Goal: Task Accomplishment & Management: Use online tool/utility

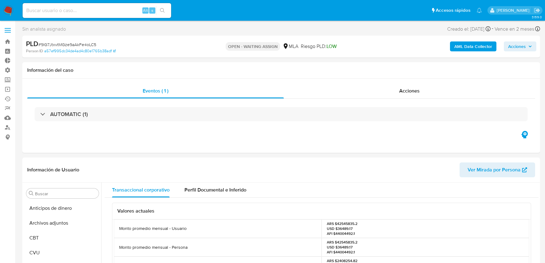
select select "10"
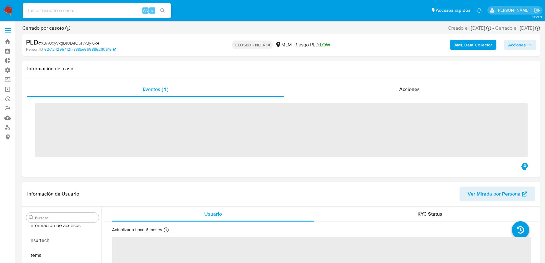
scroll to position [261, 0]
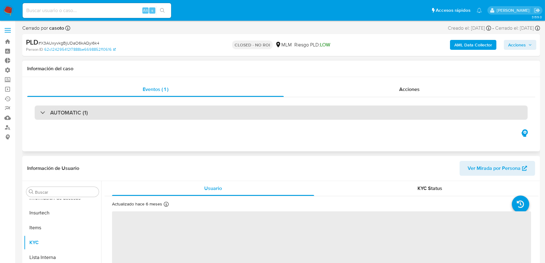
click at [244, 109] on div "AUTOMATIC (1)" at bounding box center [281, 112] width 493 height 14
select select "10"
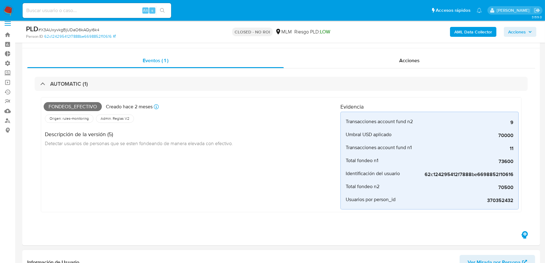
scroll to position [0, 0]
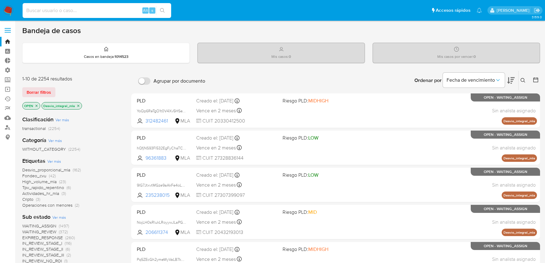
click at [96, 8] on input at bounding box center [97, 10] width 148 height 8
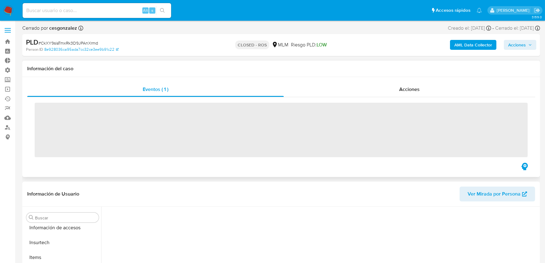
scroll to position [261, 0]
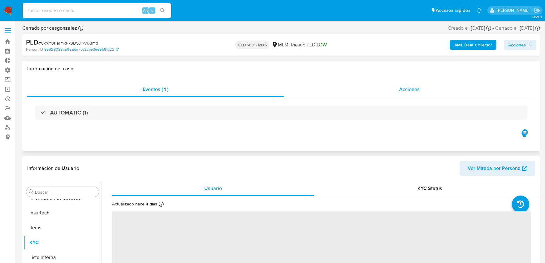
select select "10"
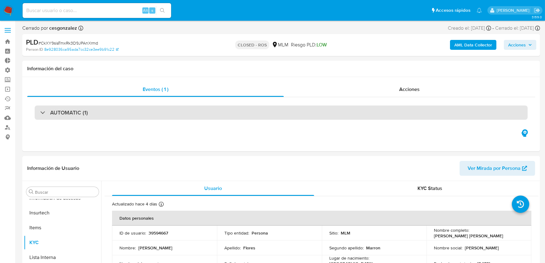
click at [203, 109] on div "AUTOMATIC (1)" at bounding box center [281, 112] width 493 height 14
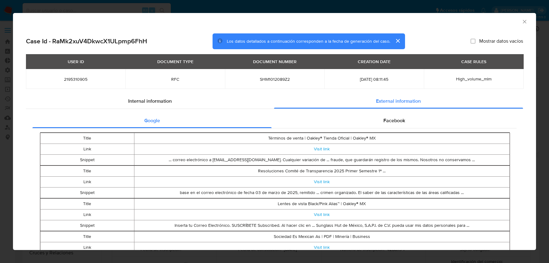
select select "10"
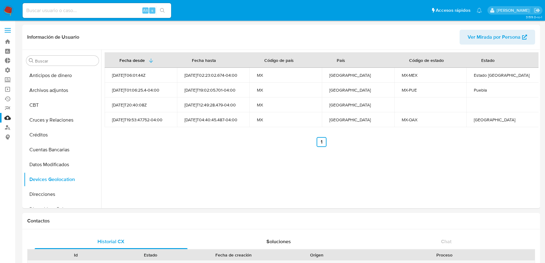
select select "10"
click at [96, 8] on input at bounding box center [97, 10] width 148 height 8
paste input "ixQgSKo6mlhqbMP1kgYyIYDF"
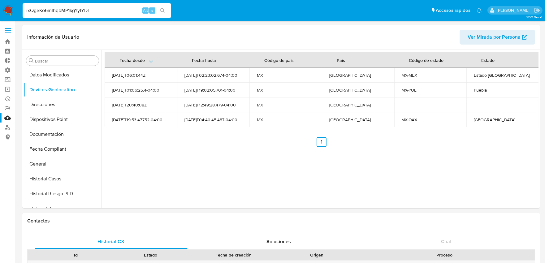
type input "ixQgSKo6mlhqbMP1kgYyIYDF"
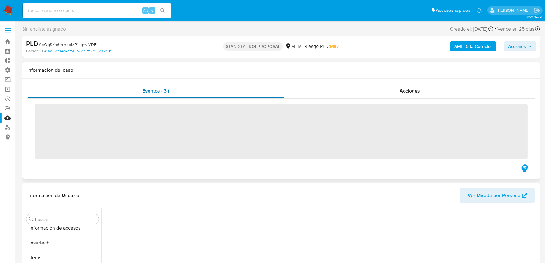
scroll to position [261, 0]
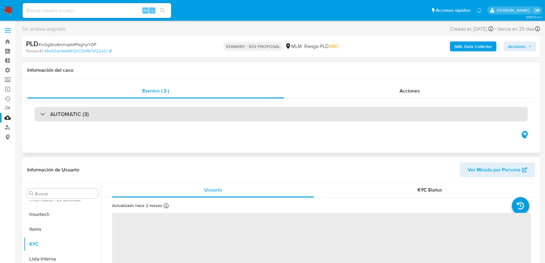
click at [82, 113] on h3 "AUTOMATIC (3)" at bounding box center [69, 114] width 39 height 7
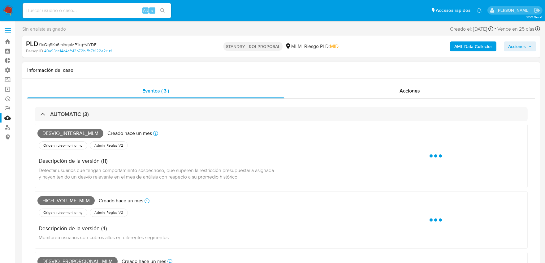
select select "10"
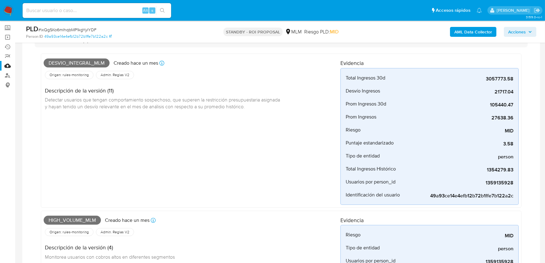
scroll to position [34, 0]
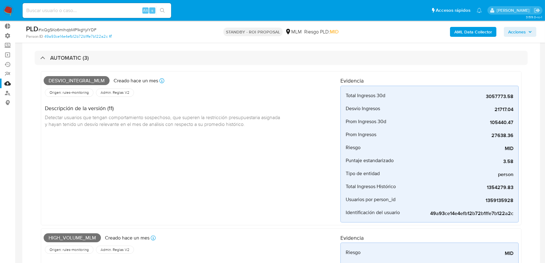
click at [230, 92] on div "Origen: rules-monitoring Referencia al id de la tabla rule-result en rules-moni…" at bounding box center [192, 92] width 297 height 11
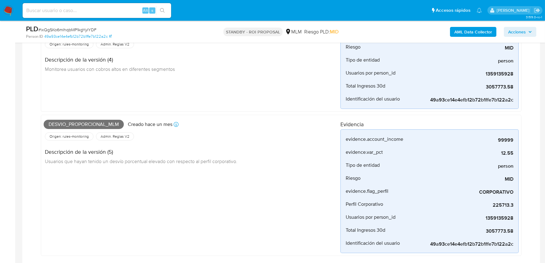
scroll to position [240, 0]
